Goal: Navigation & Orientation: Find specific page/section

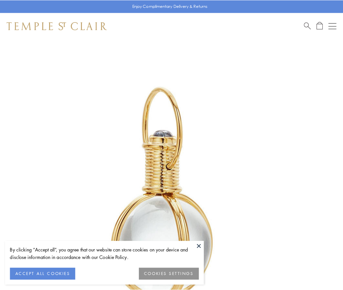
scroll to position [171, 0]
